Goal: Task Accomplishment & Management: Manage account settings

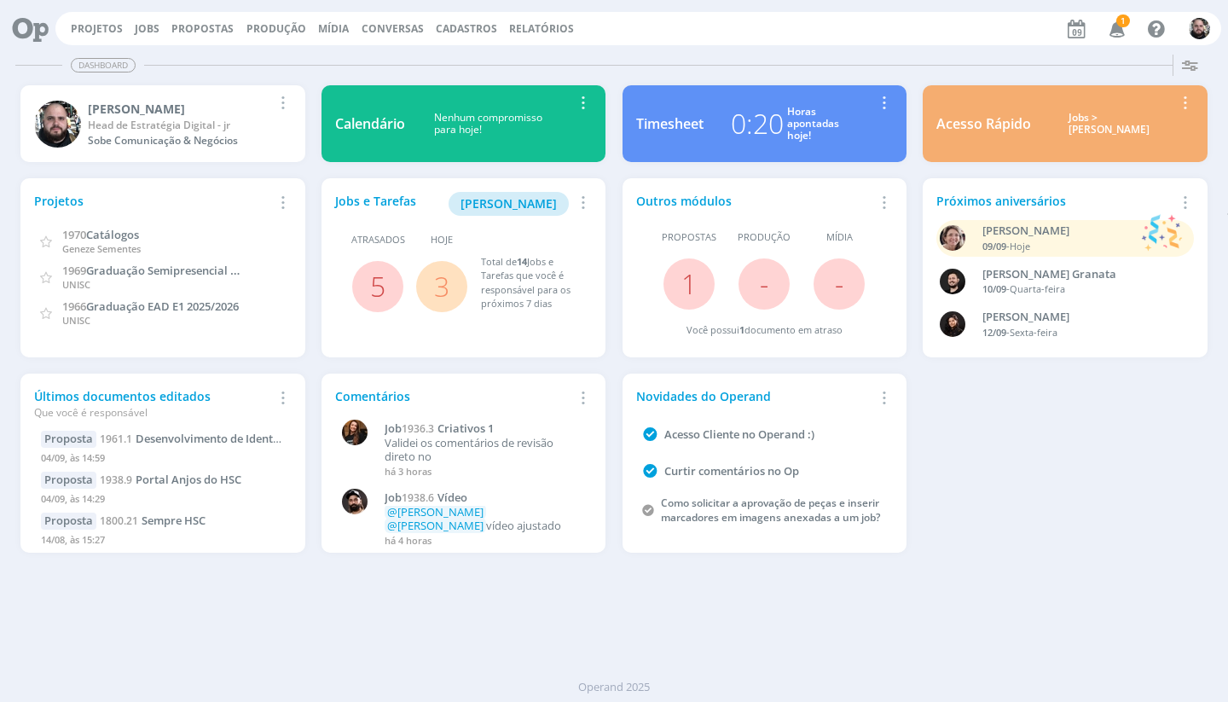
click at [1123, 22] on span "1" at bounding box center [1123, 20] width 14 height 13
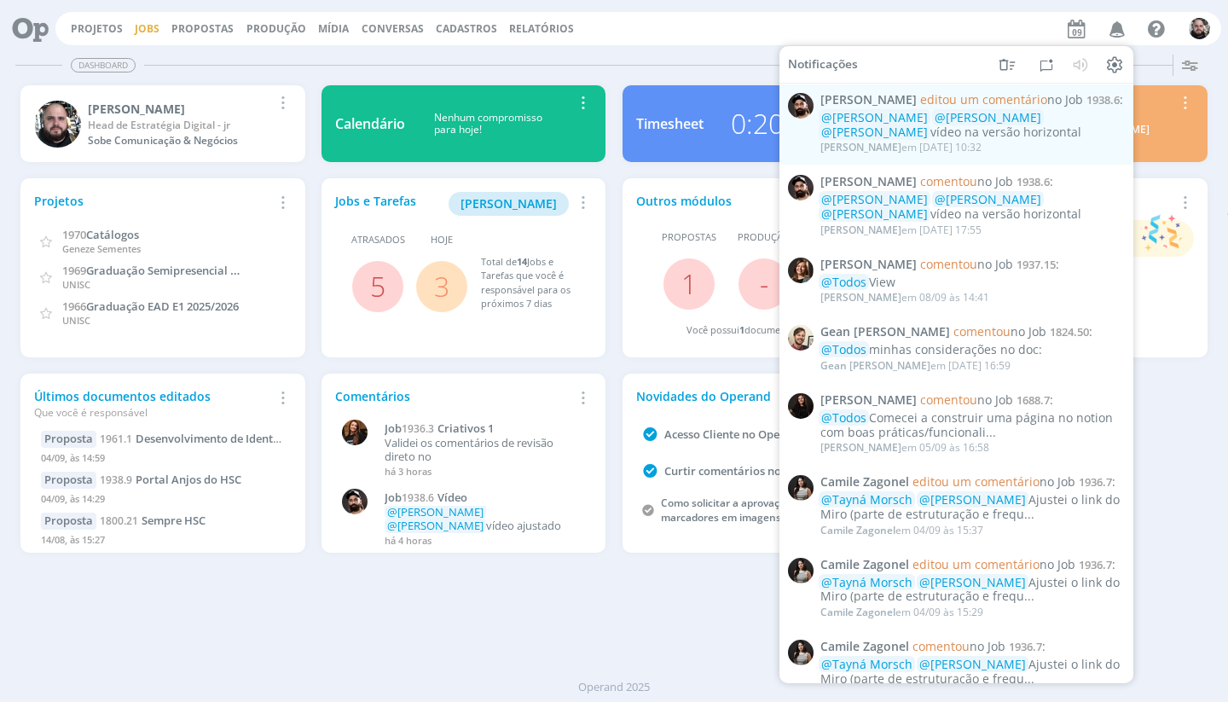
click at [145, 31] on link "Jobs" at bounding box center [147, 28] width 25 height 14
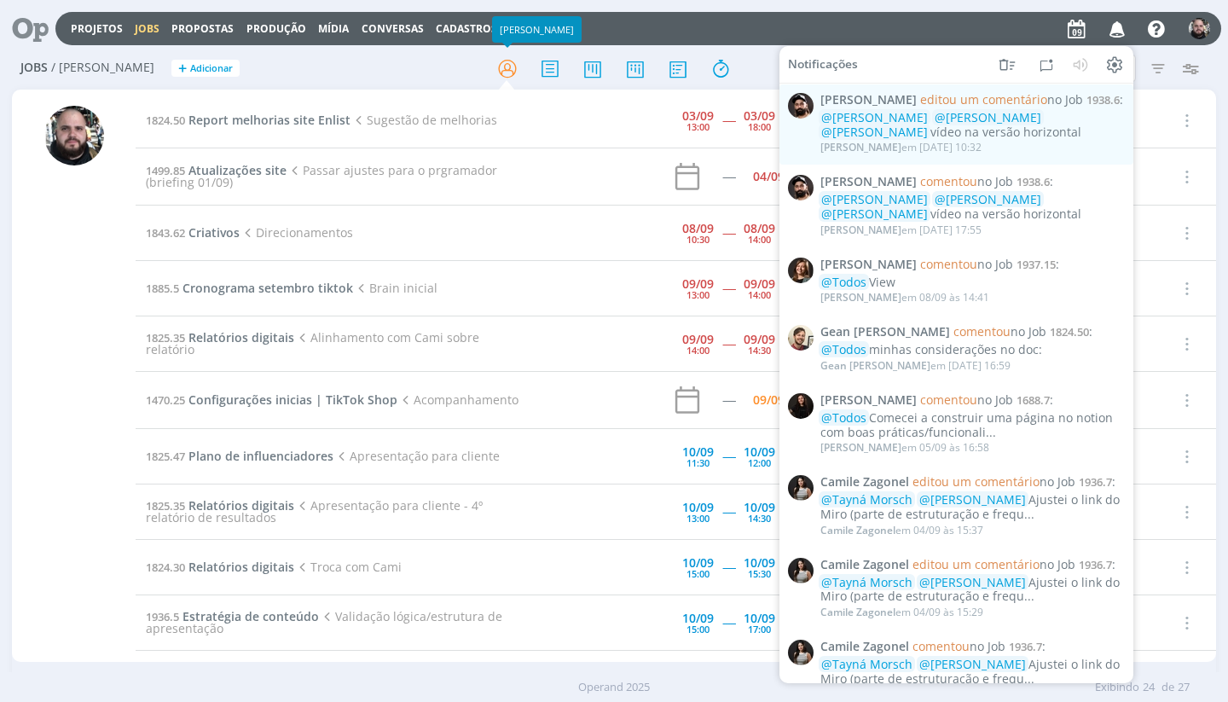
click at [415, 48] on div "Jobs / [PERSON_NAME] + Adicionar Filtros Filtrar [GEOGRAPHIC_DATA] Tipo Jobs e …" at bounding box center [613, 69] width 1203 height 43
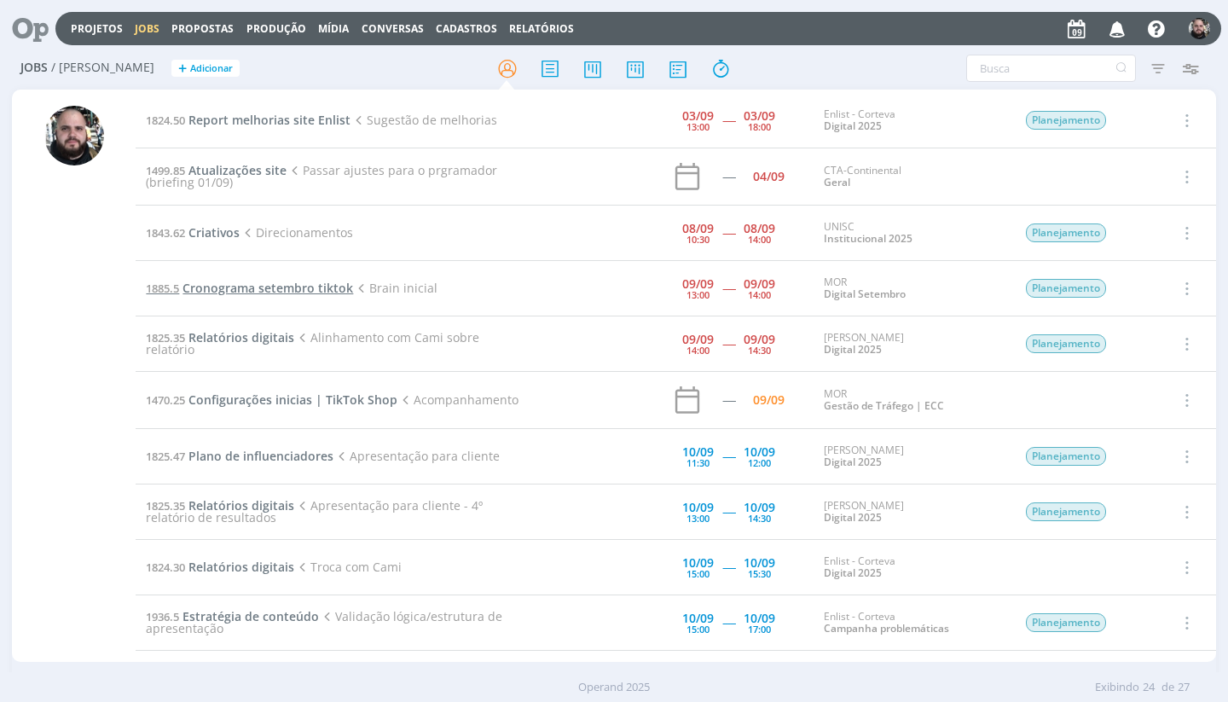
click at [281, 287] on span "Cronograma setembro tiktok" at bounding box center [267, 288] width 171 height 16
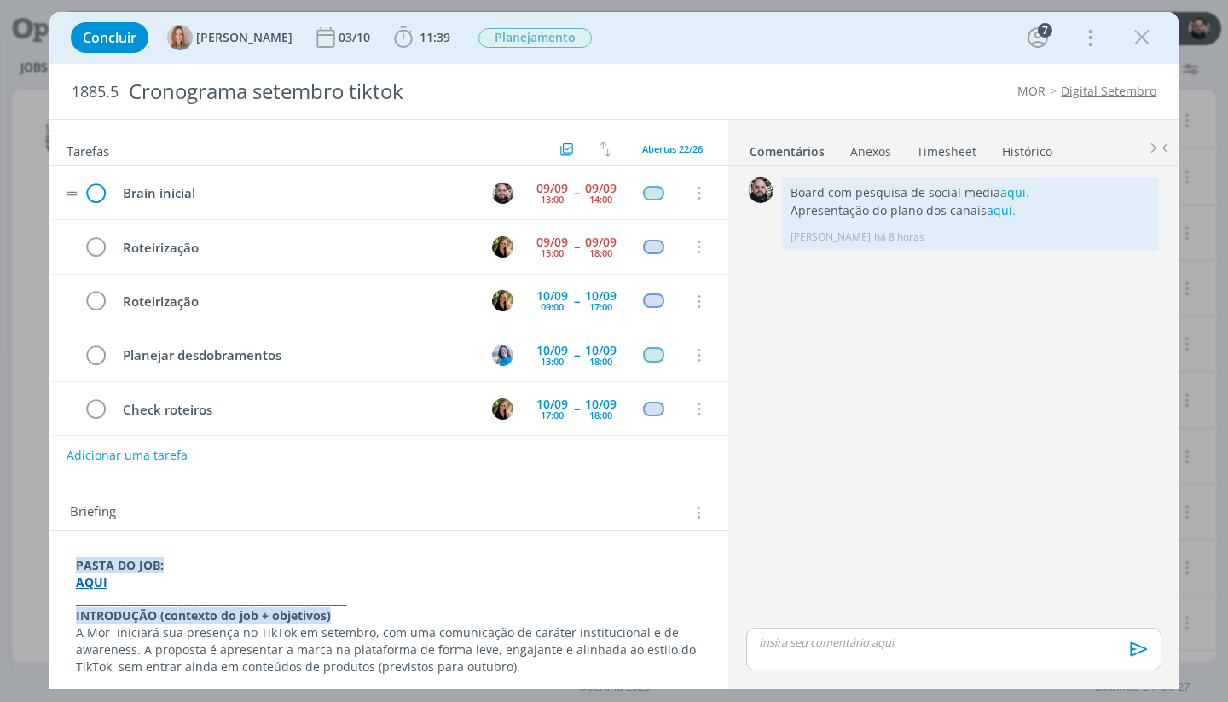
click at [95, 193] on icon "dialog" at bounding box center [97, 194] width 26 height 26
click at [436, 37] on span "11:39" at bounding box center [434, 37] width 31 height 16
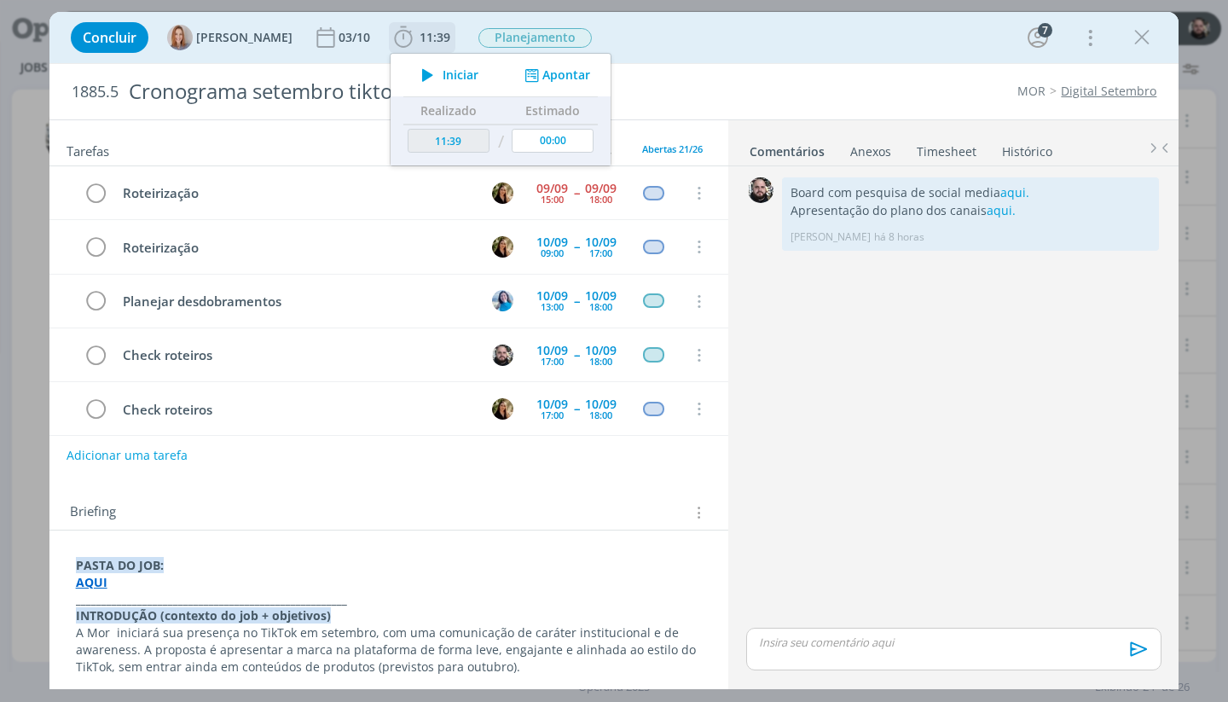
click at [580, 81] on button "Apontar" at bounding box center [555, 76] width 71 height 18
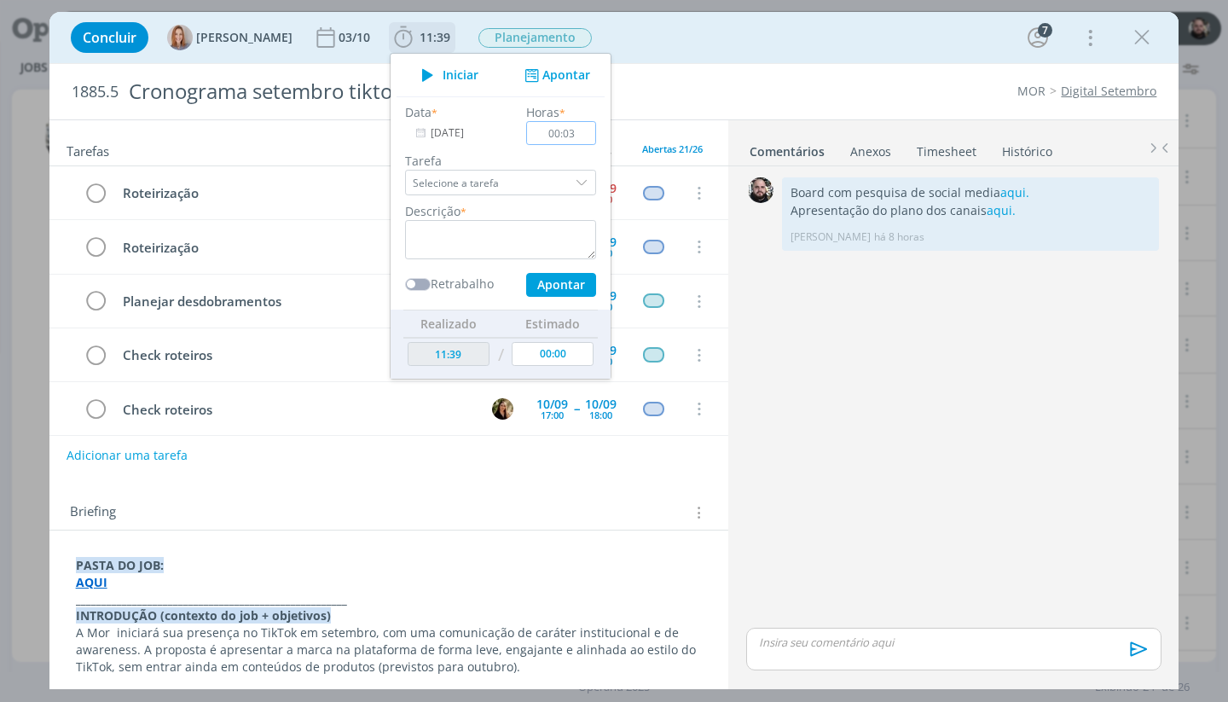
type input "00:30"
click at [515, 238] on textarea "dialog" at bounding box center [500, 239] width 191 height 39
type textarea "star com a criação"
click at [561, 284] on button "Apontar" at bounding box center [561, 285] width 70 height 24
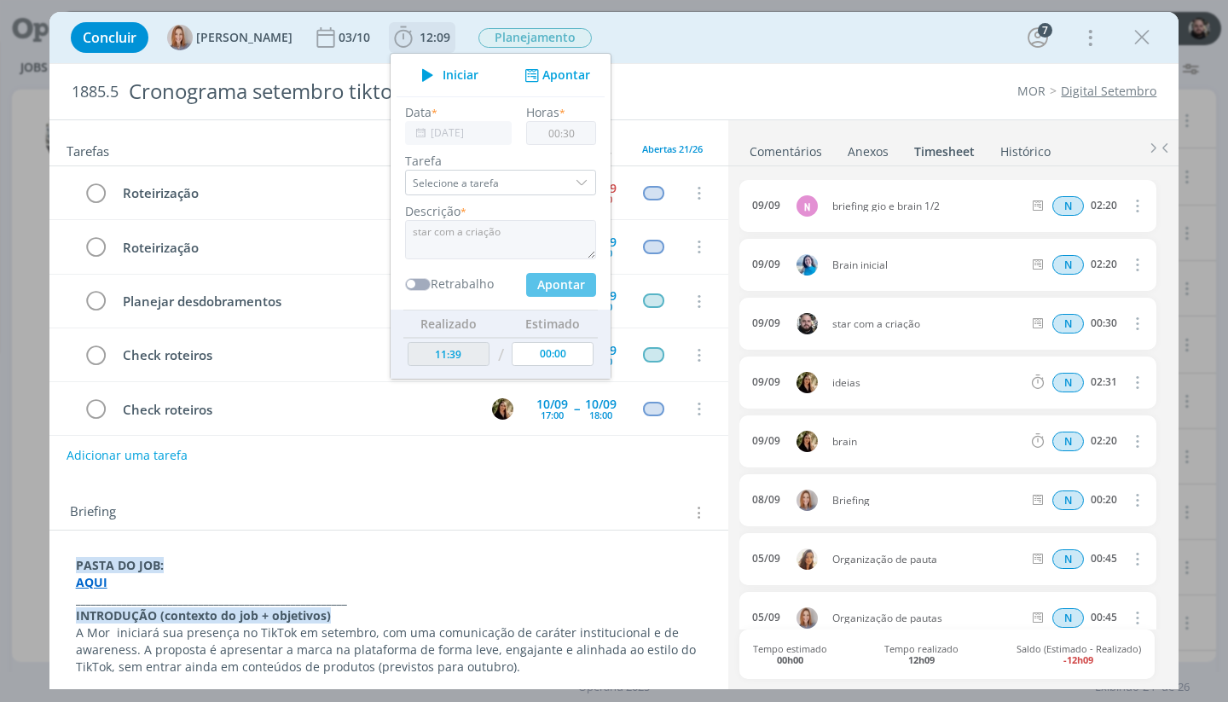
type input "12:09"
type input "00:00"
click at [1129, 318] on icon "dialog" at bounding box center [1136, 323] width 19 height 20
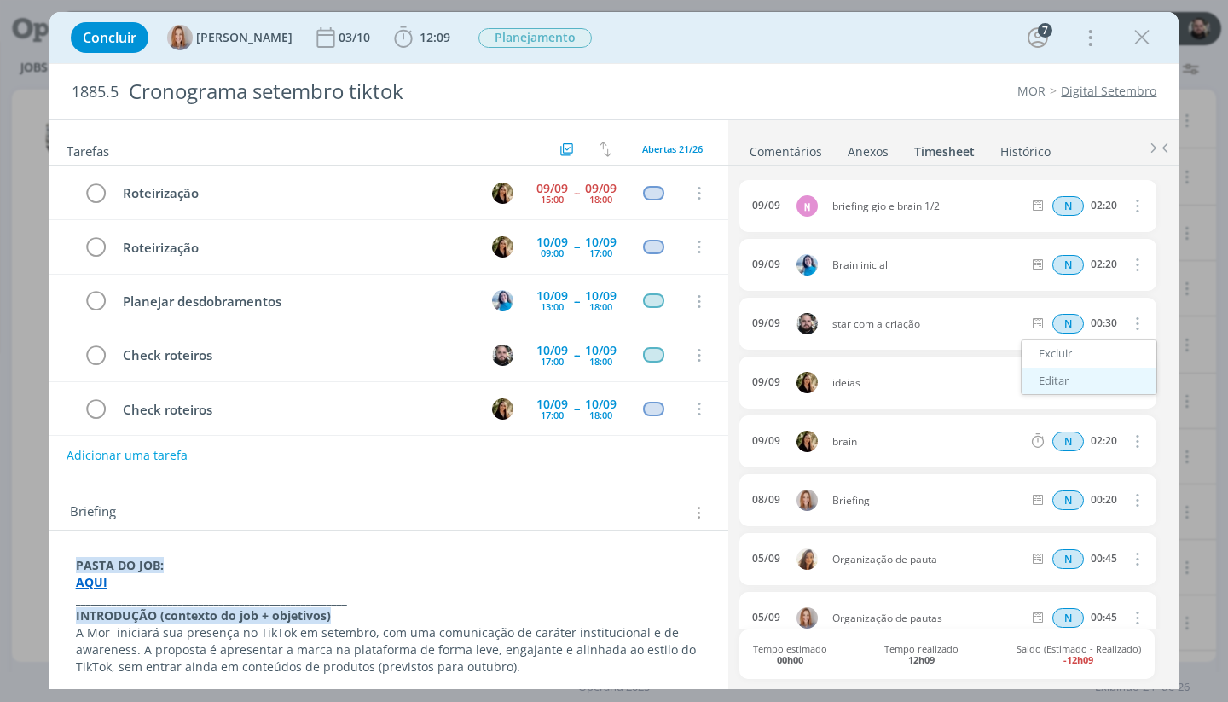
click at [1046, 373] on link "Editar" at bounding box center [1088, 380] width 135 height 27
click at [852, 319] on div "star com a criação" at bounding box center [878, 324] width 92 height 19
click at [1141, 38] on icon "dialog" at bounding box center [1142, 38] width 26 height 26
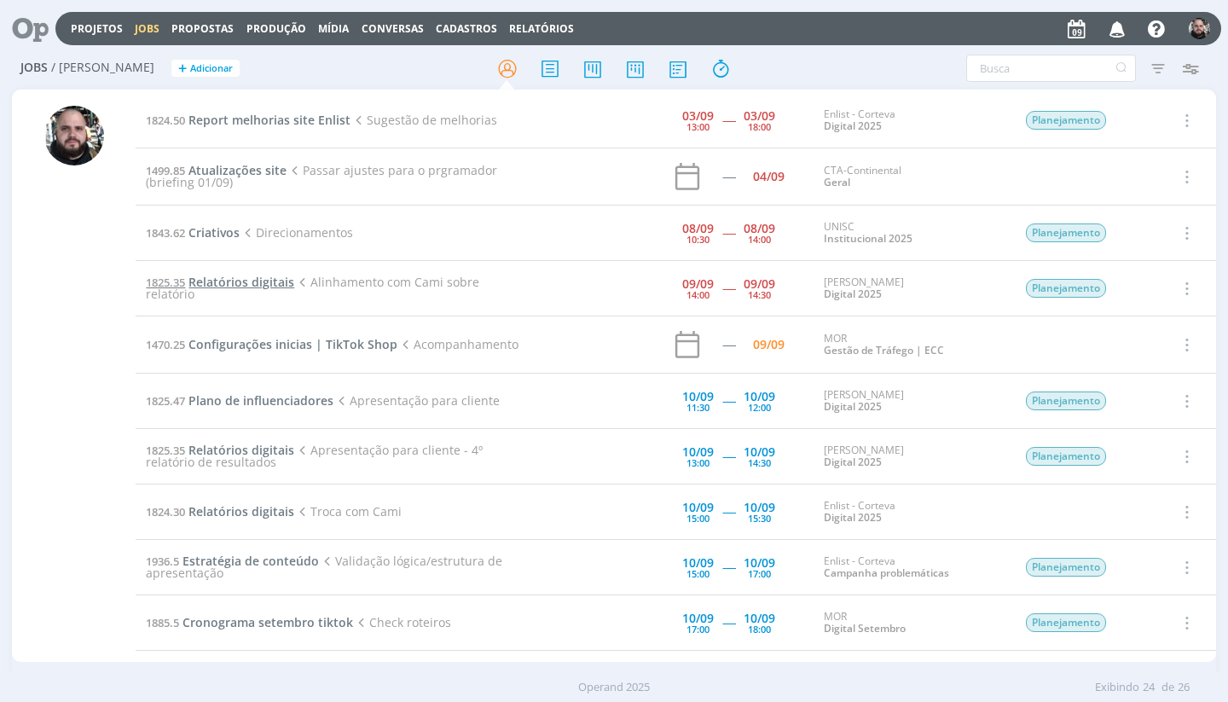
click at [263, 286] on span "Relatórios digitais" at bounding box center [241, 282] width 106 height 16
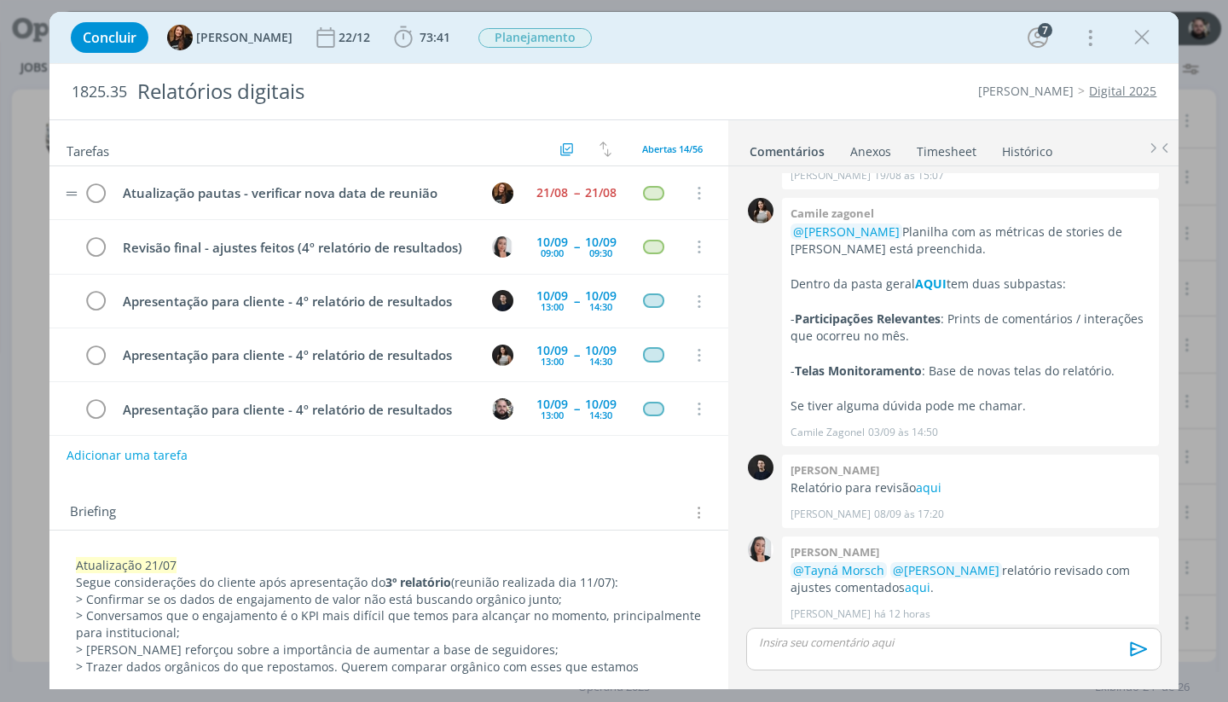
scroll to position [546, 0]
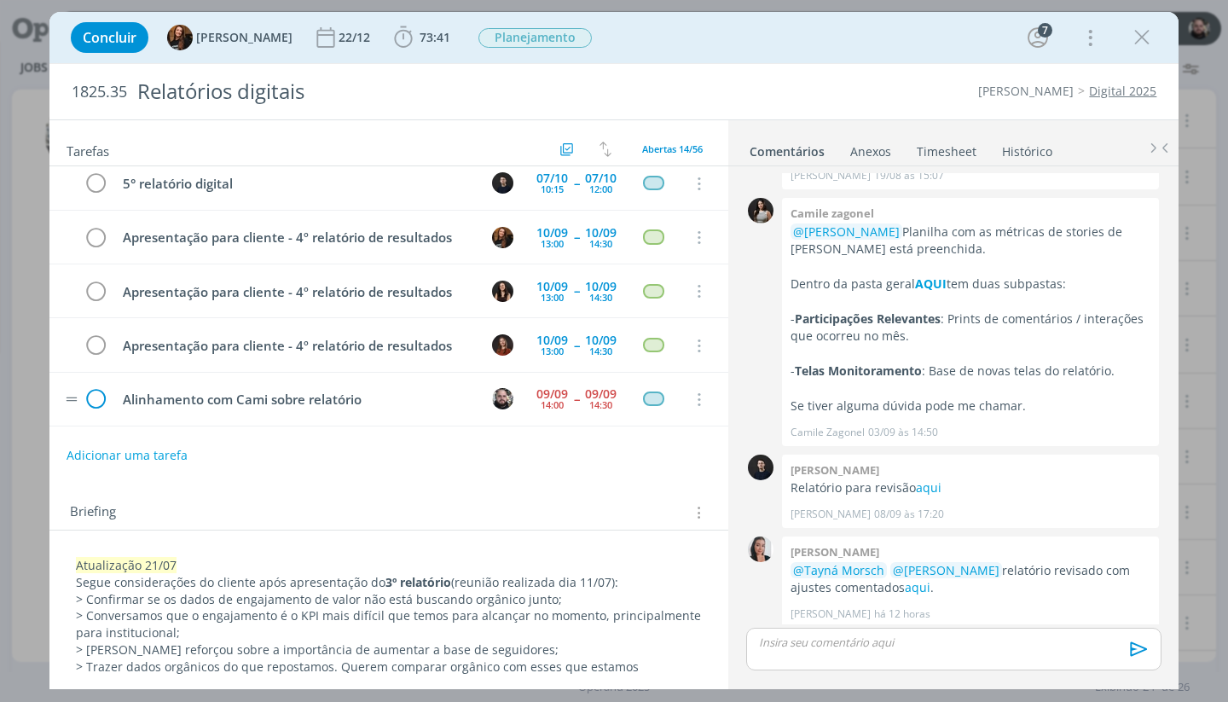
click at [91, 396] on icon "dialog" at bounding box center [97, 400] width 26 height 26
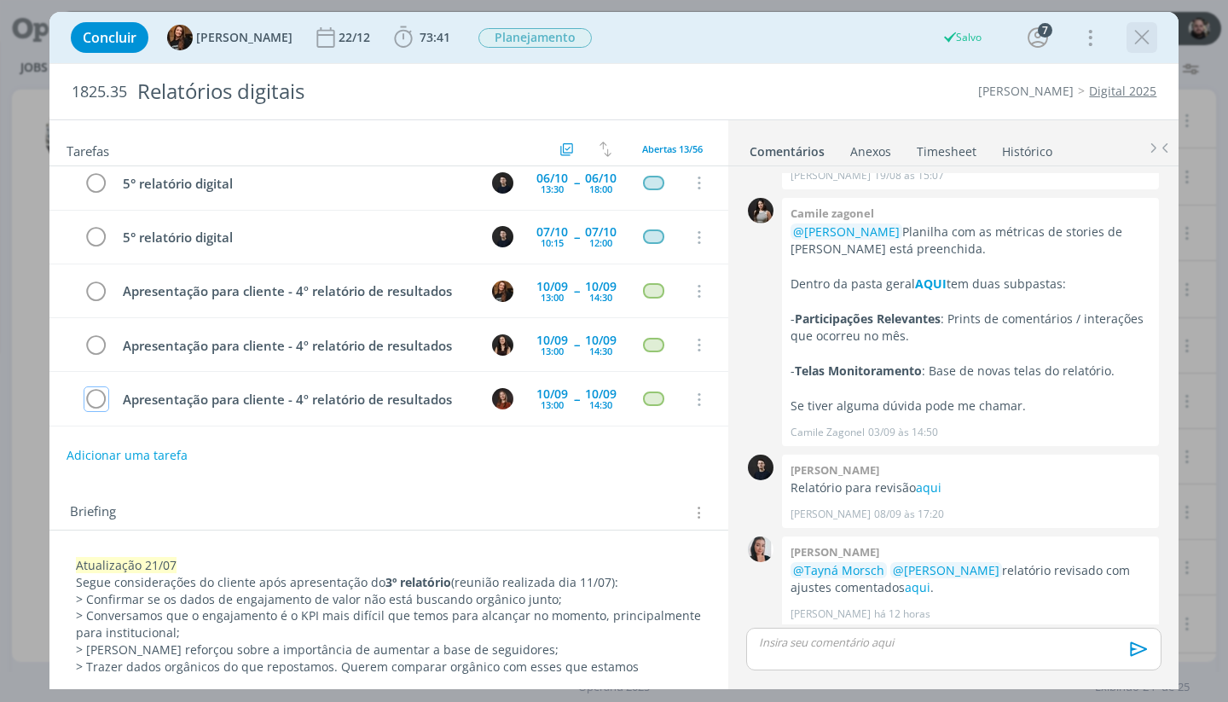
scroll to position [492, 0]
click at [1139, 36] on icon "dialog" at bounding box center [1142, 38] width 26 height 26
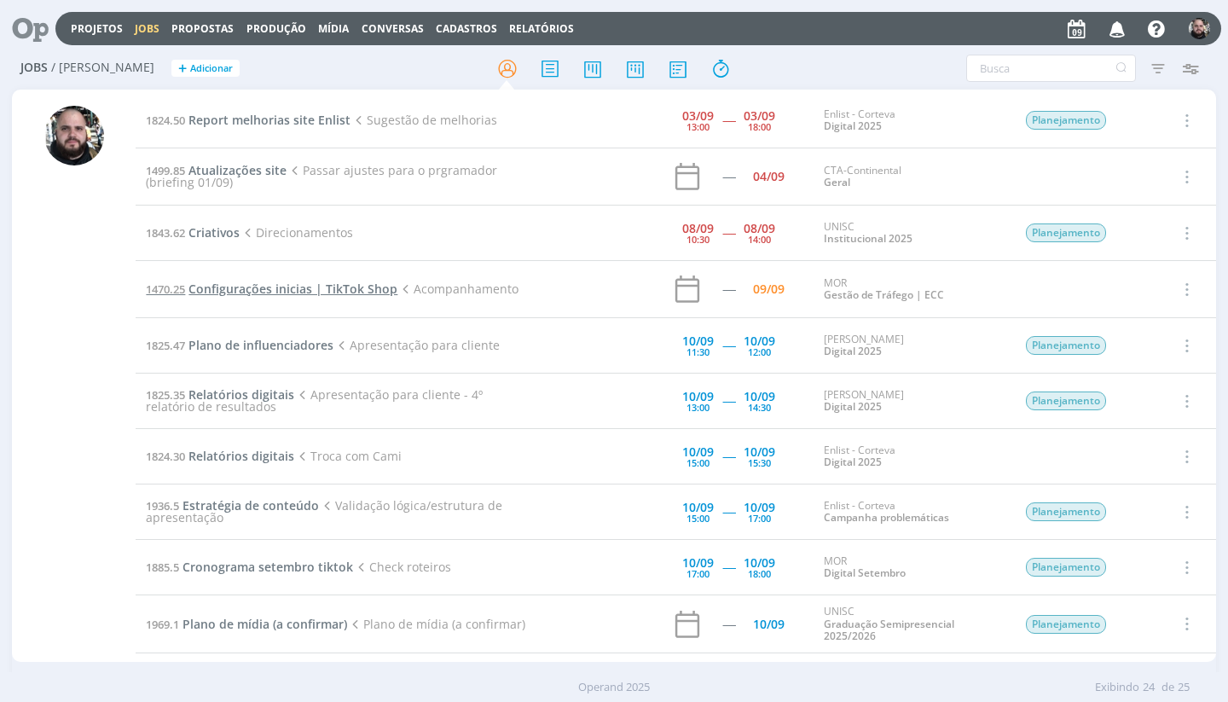
click at [351, 292] on span "Configurações inicias | TikTok Shop" at bounding box center [292, 289] width 209 height 16
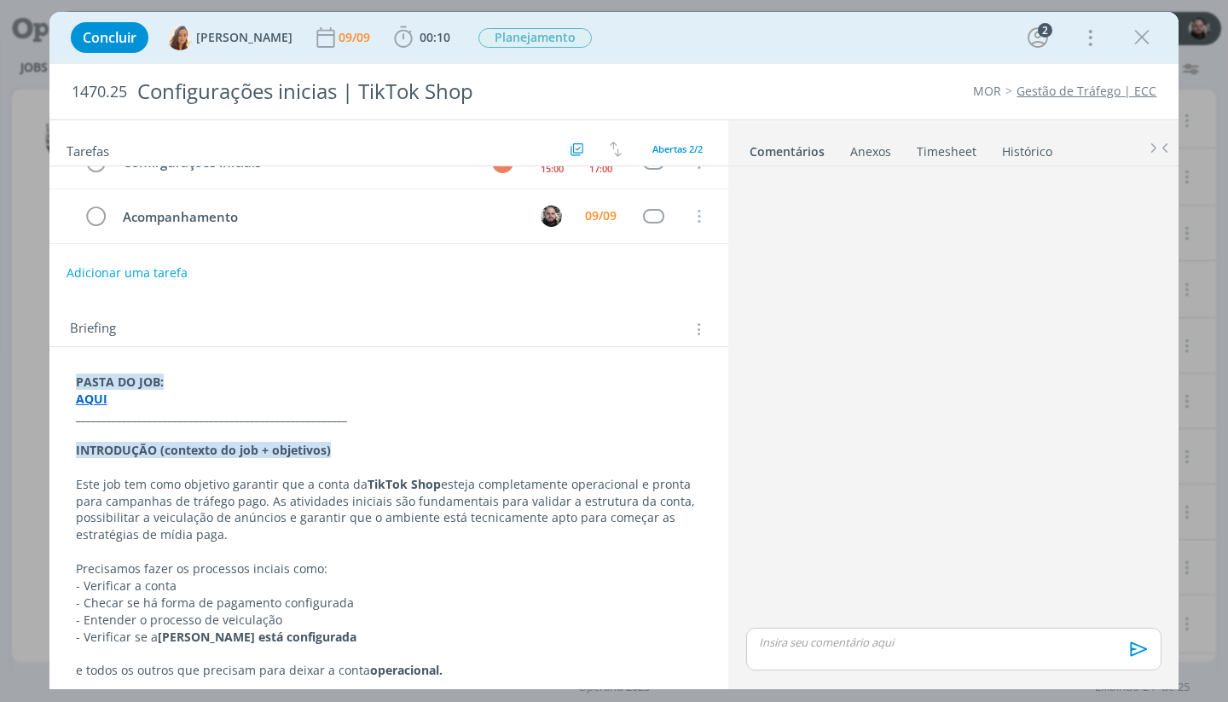
scroll to position [30, 0]
click at [1143, 43] on icon "dialog" at bounding box center [1142, 38] width 26 height 26
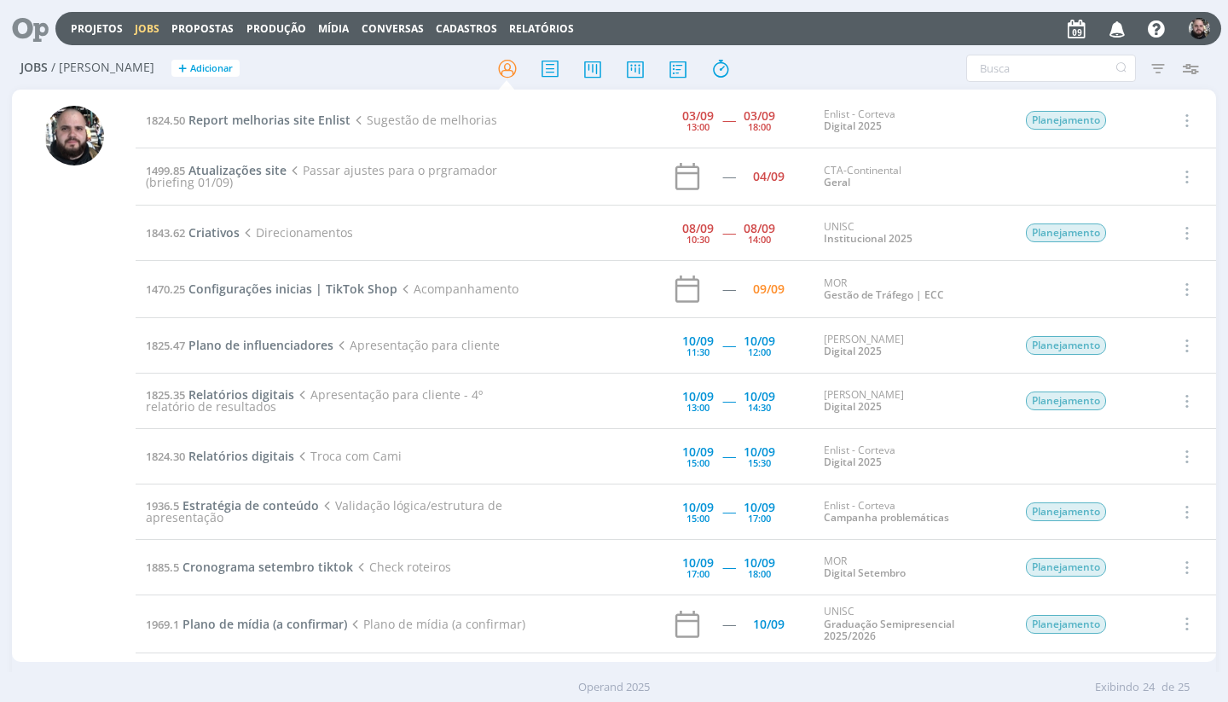
click at [804, 77] on div at bounding box center [614, 68] width 401 height 31
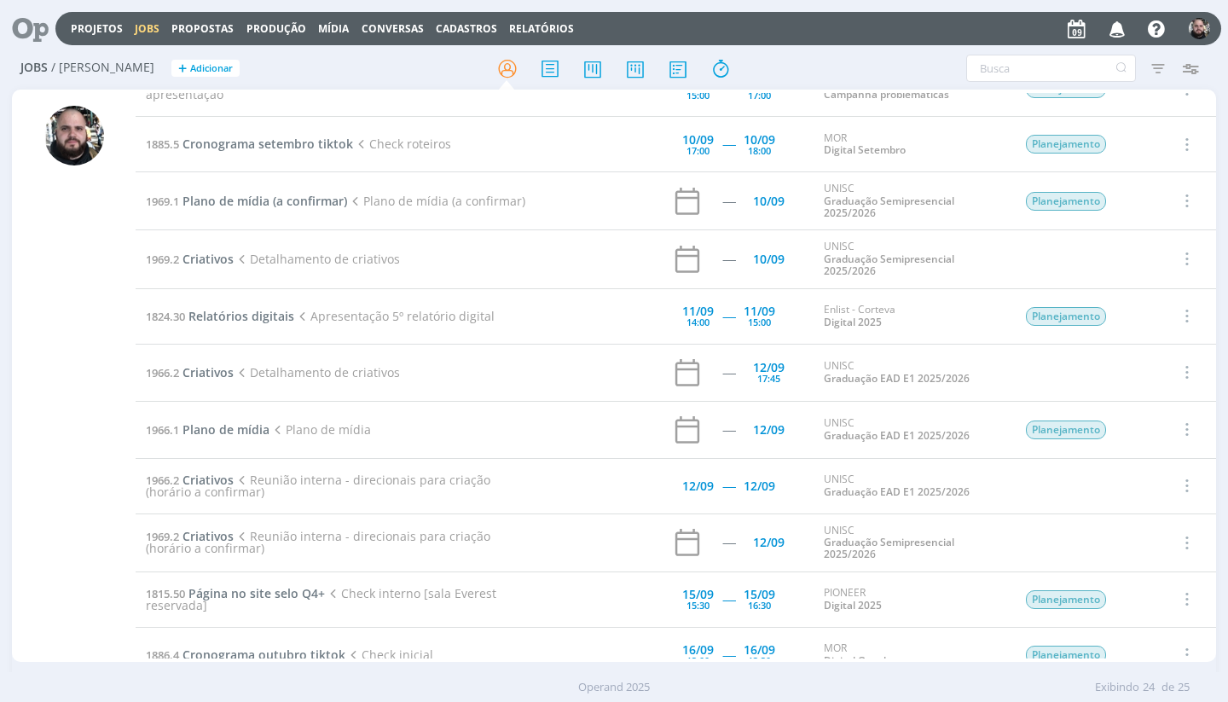
scroll to position [426, 0]
